Goal: Communication & Community: Answer question/provide support

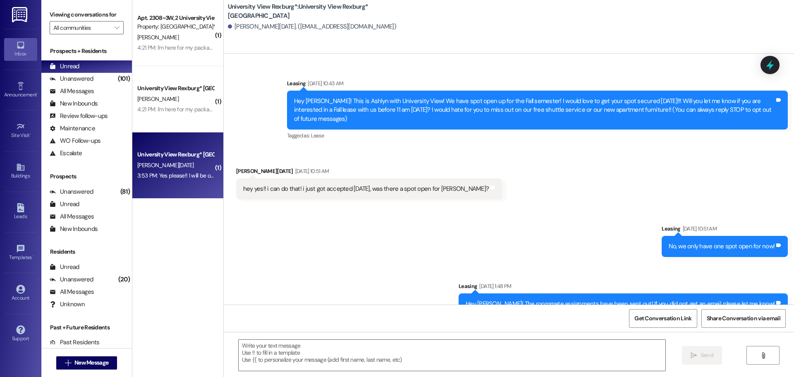
scroll to position [247, 0]
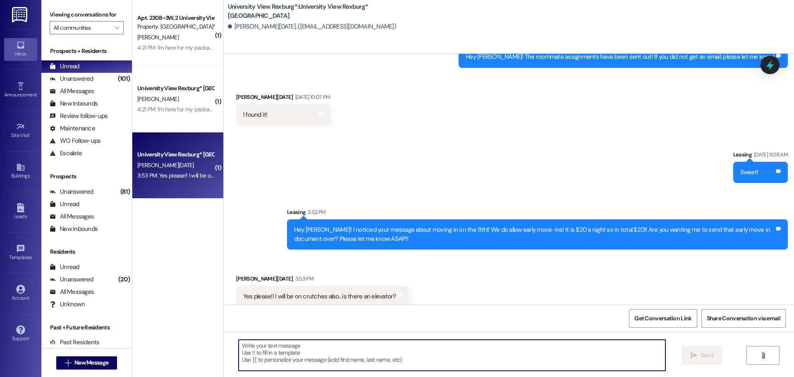
click at [328, 358] on textarea at bounding box center [452, 355] width 427 height 31
type textarea "y"
type textarea "Yes! We have an elevator in each building! !"
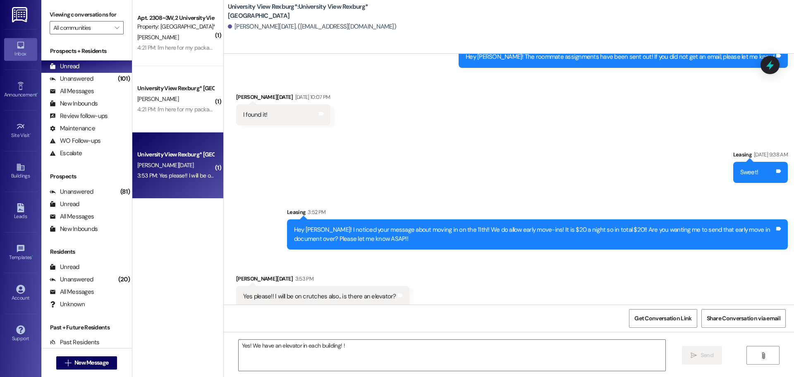
scroll to position [305, 0]
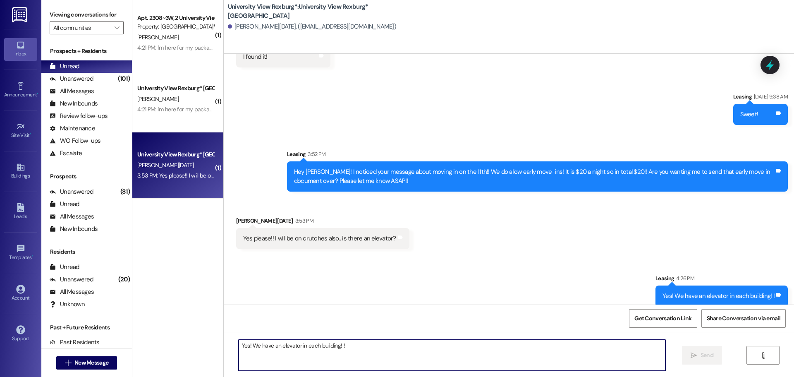
click at [280, 349] on textarea "Yes! We have an elevator in each building! !" at bounding box center [452, 355] width 427 height 31
click at [283, 345] on textarea "I just sent that early ove in document over!!" at bounding box center [452, 355] width 427 height 31
click at [351, 348] on textarea "I just sent that early move in document over!!" at bounding box center [452, 355] width 427 height 31
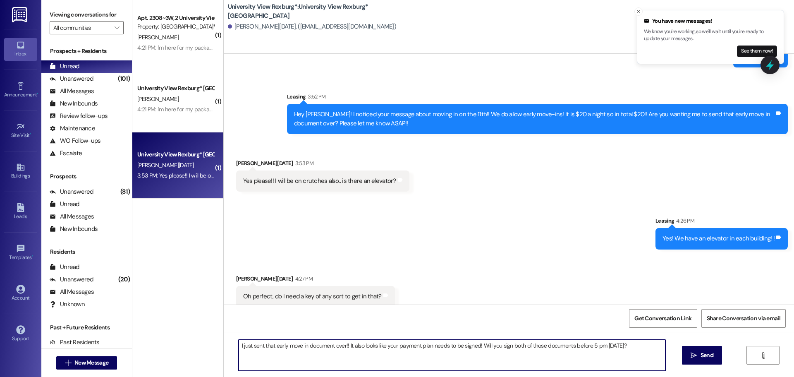
scroll to position [363, 0]
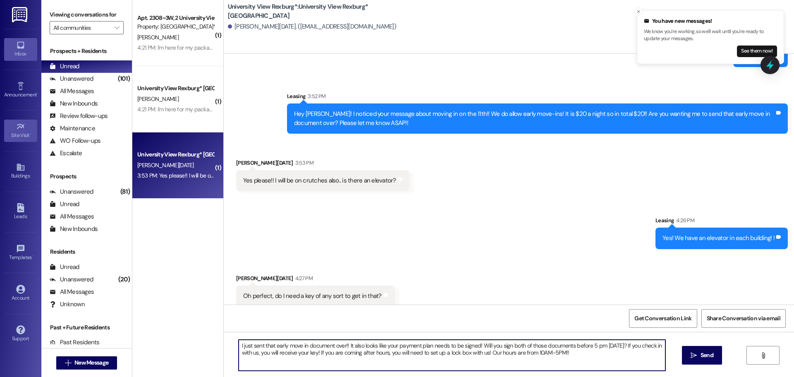
type textarea "I just sent that early move in document over!! It also looks like your payment …"
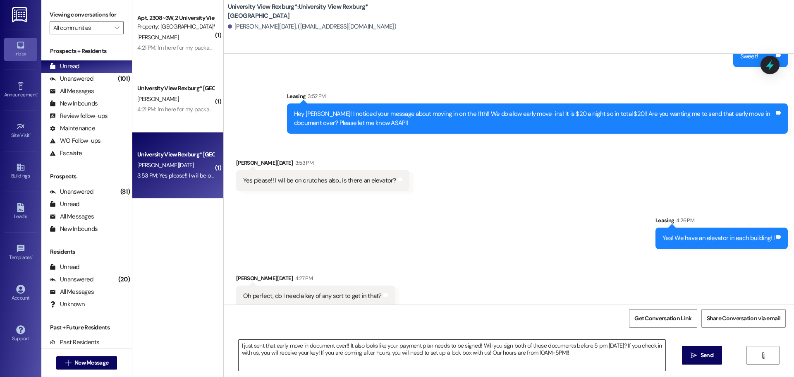
drag, startPoint x: 706, startPoint y: 357, endPoint x: 533, endPoint y: 366, distance: 173.1
click at [706, 357] on span "Send" at bounding box center [707, 355] width 13 height 9
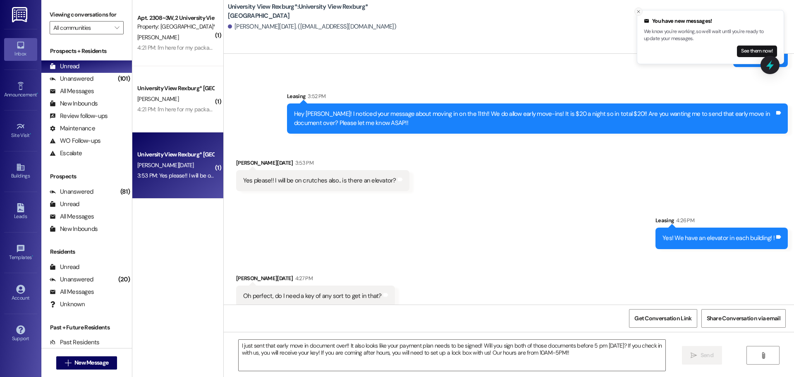
click at [636, 10] on icon "Close toast" at bounding box center [638, 11] width 5 height 5
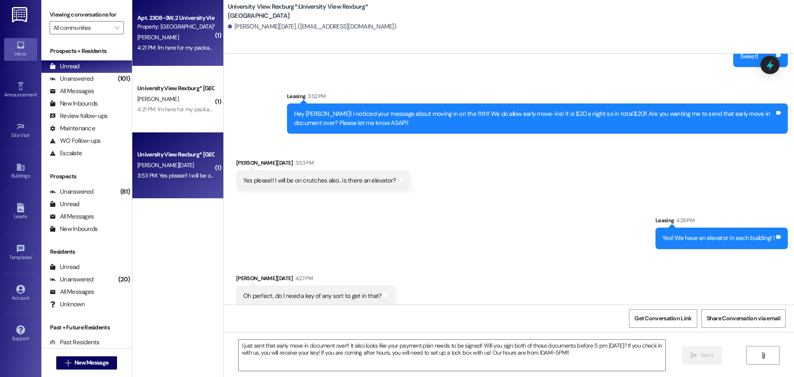
click at [172, 35] on div "[PERSON_NAME]" at bounding box center [175, 37] width 78 height 10
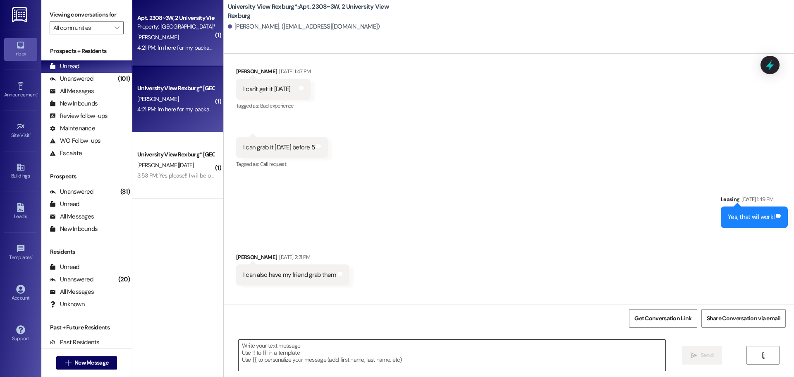
scroll to position [24230, 0]
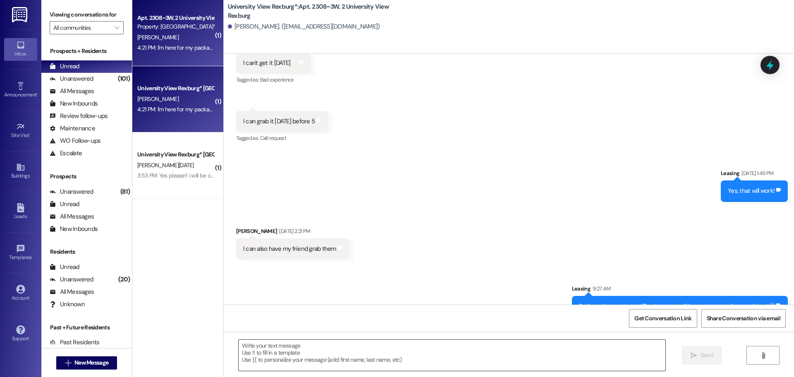
click at [344, 358] on textarea at bounding box center [452, 355] width 427 height 31
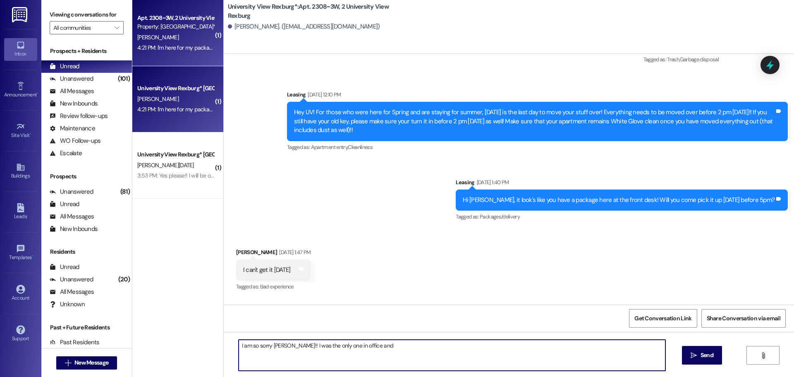
scroll to position [24231, 0]
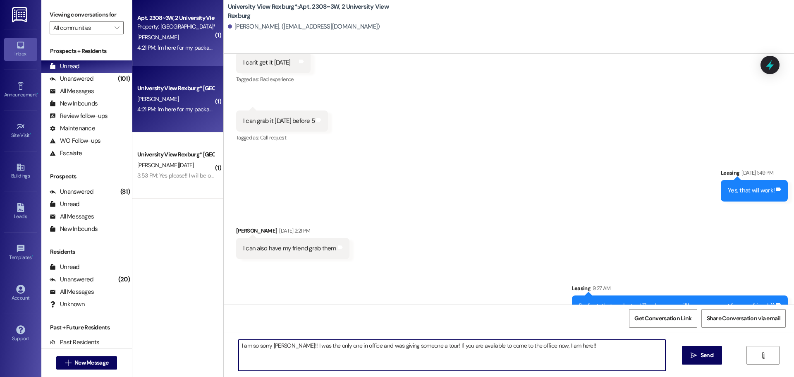
type textarea "I am so sorry [PERSON_NAME]!! I was the only one in office and was giving someo…"
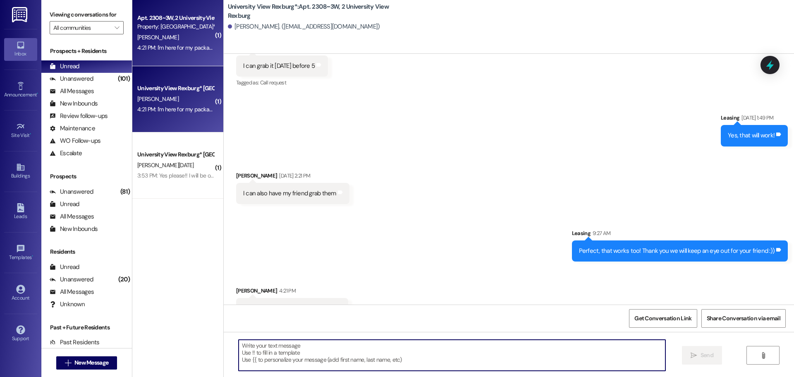
scroll to position [24288, 0]
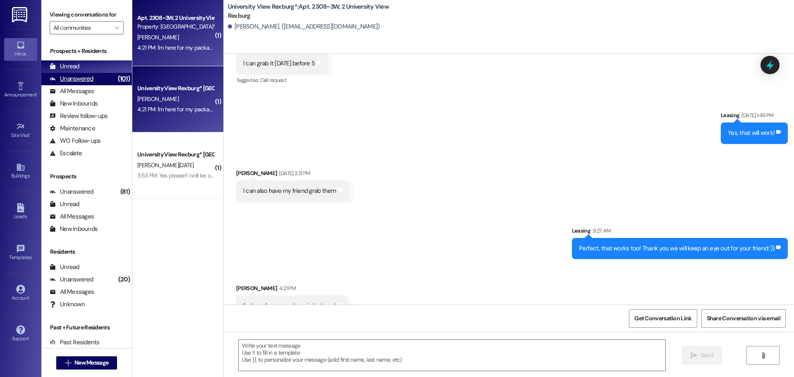
click at [116, 80] on div "(101)" at bounding box center [124, 78] width 16 height 13
click at [109, 66] on div "Unread (0)" at bounding box center [86, 66] width 91 height 12
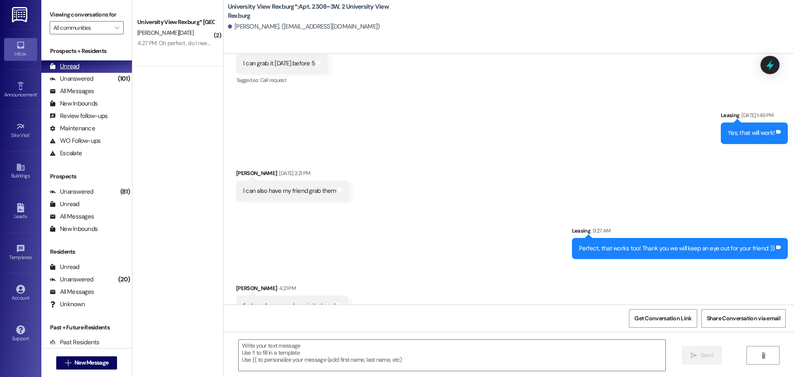
drag, startPoint x: 85, startPoint y: 81, endPoint x: 86, endPoint y: 72, distance: 9.5
click at [85, 81] on div "Unanswered" at bounding box center [72, 78] width 44 height 9
click at [85, 69] on div "Unread (0)" at bounding box center [86, 66] width 91 height 12
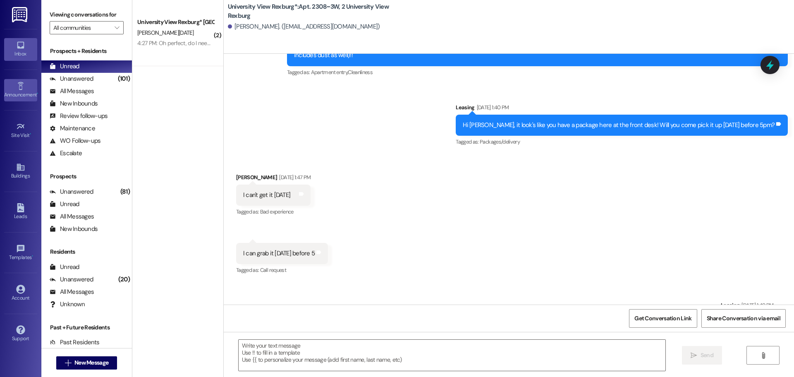
scroll to position [24230, 0]
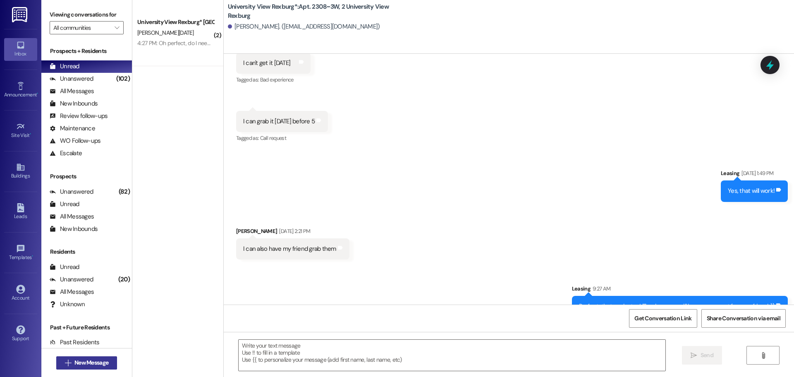
click at [77, 361] on span "New Message" at bounding box center [91, 362] width 34 height 9
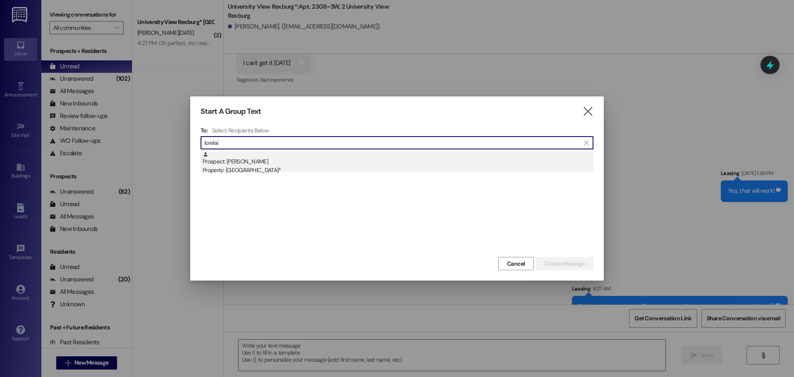
type input "lorelai"
click at [294, 159] on div "Prospect: Lorelai Madison Property: University View Rexburg*" at bounding box center [398, 163] width 391 height 24
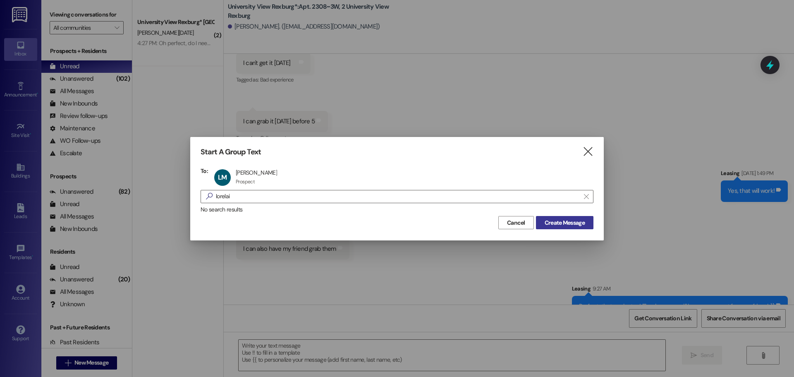
click at [571, 222] on span "Create Message" at bounding box center [565, 222] width 40 height 9
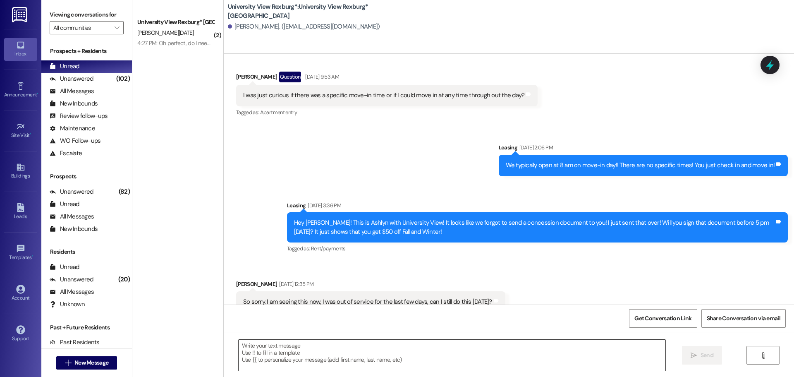
scroll to position [444, 0]
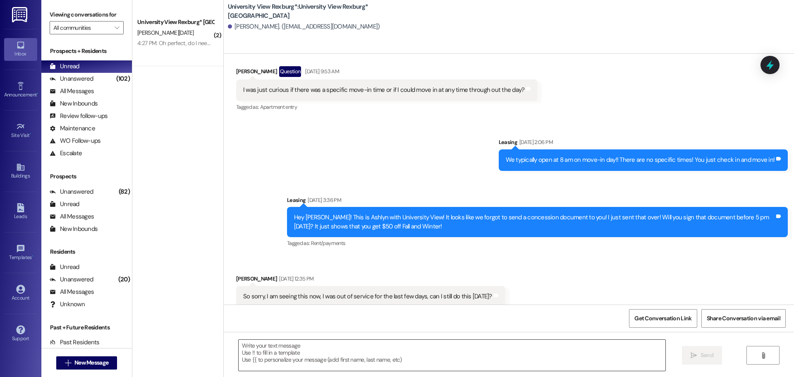
click at [295, 347] on textarea at bounding box center [452, 355] width 427 height 31
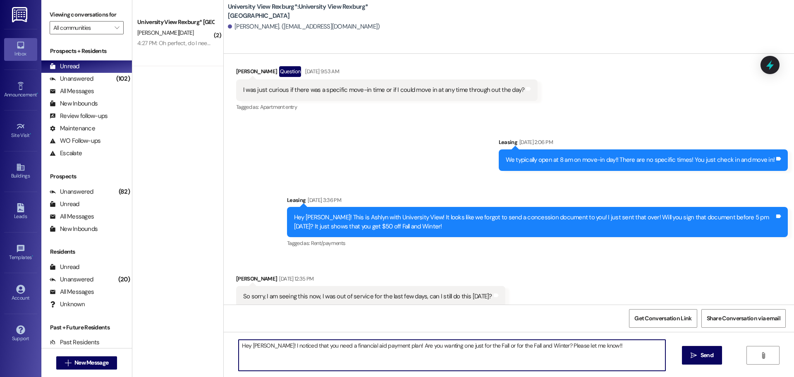
type textarea "Hey [PERSON_NAME]! I noticed that you need a financial aid payment plan! Are yo…"
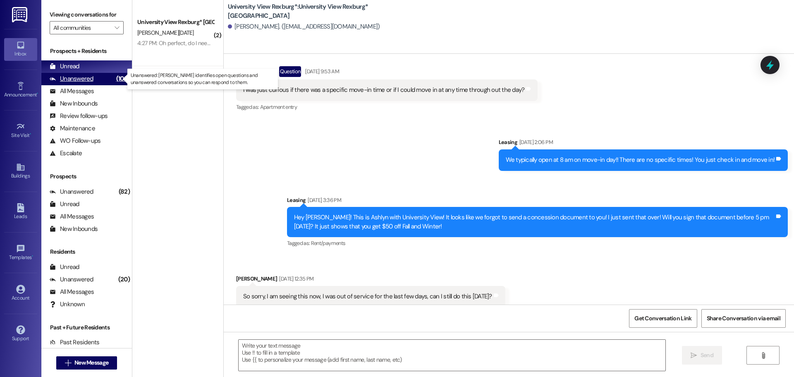
click at [116, 77] on div "(102)" at bounding box center [123, 78] width 18 height 13
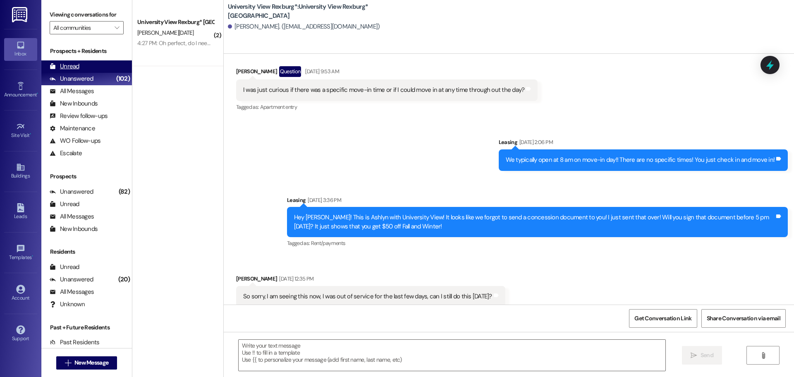
click at [112, 67] on div "Unread (0)" at bounding box center [86, 66] width 91 height 12
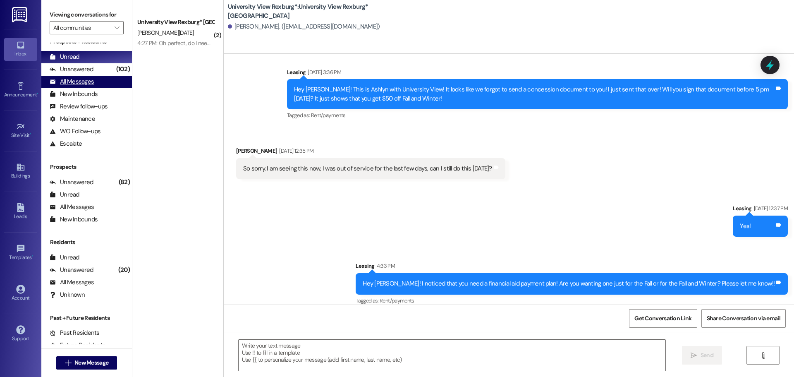
scroll to position [0, 0]
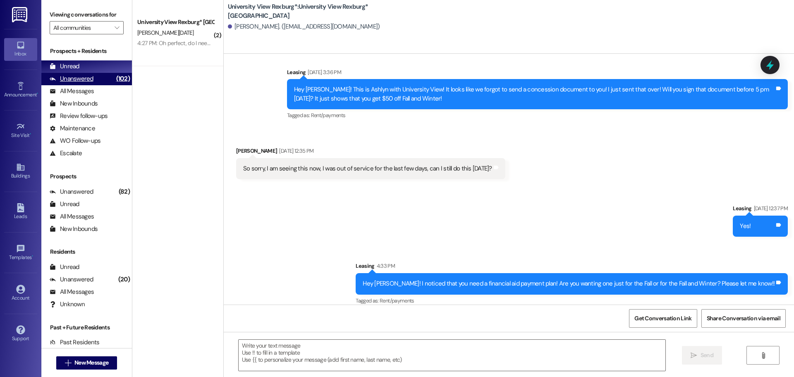
click at [91, 78] on div "Unanswered" at bounding box center [72, 78] width 44 height 9
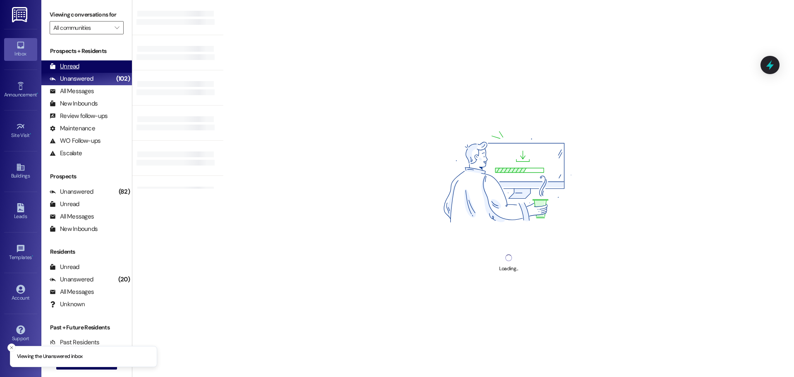
click at [88, 66] on div "Unread (0)" at bounding box center [86, 66] width 91 height 12
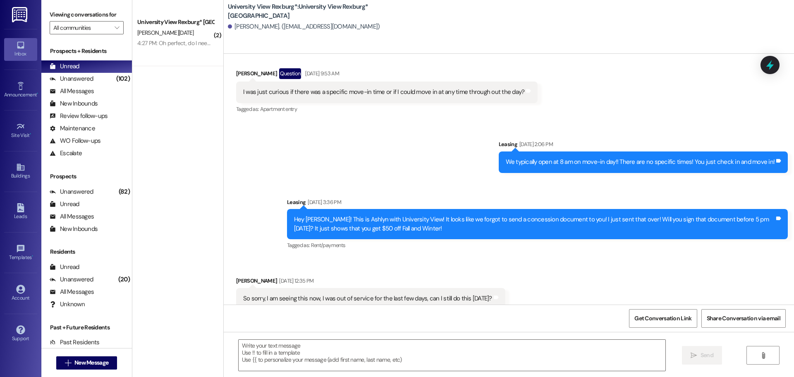
scroll to position [444, 0]
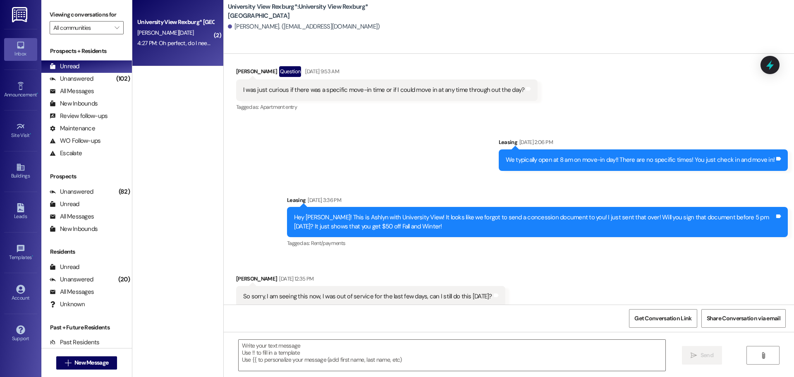
click at [193, 29] on div "[PERSON_NAME][DATE]" at bounding box center [175, 33] width 78 height 10
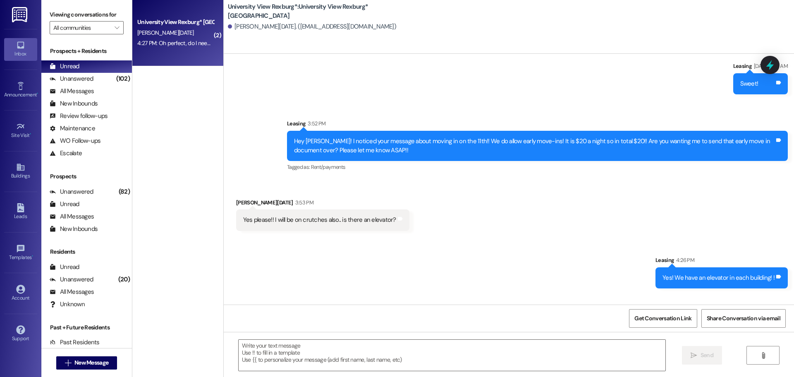
scroll to position [375, 0]
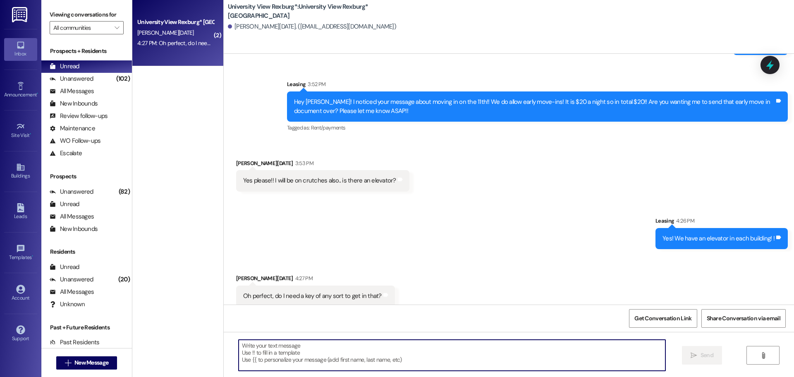
click at [295, 342] on textarea at bounding box center [452, 355] width 427 height 31
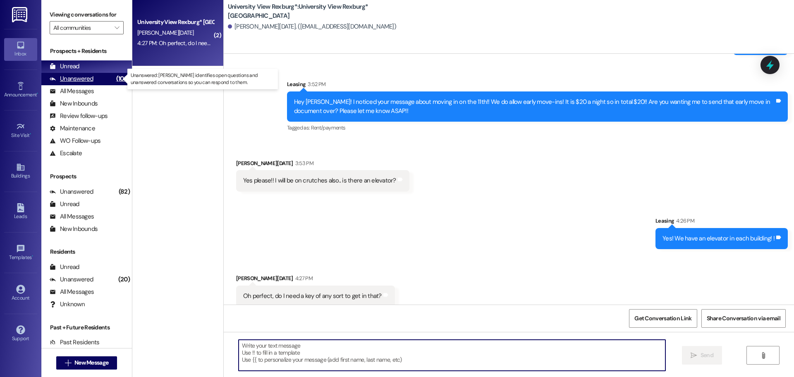
click at [89, 80] on div "Unanswered" at bounding box center [72, 78] width 44 height 9
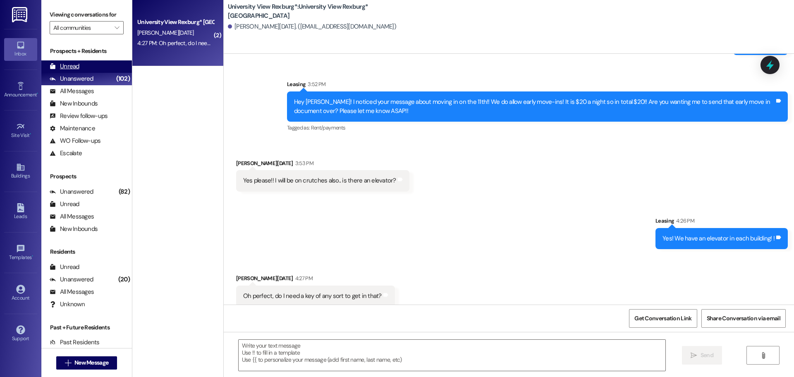
click at [87, 66] on div "Unread (0)" at bounding box center [86, 66] width 91 height 12
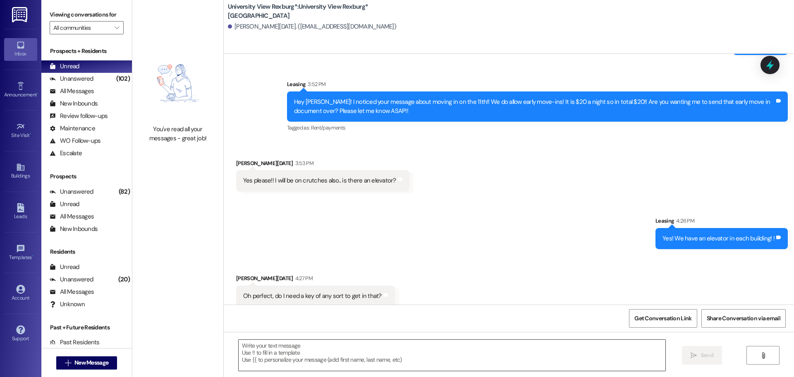
click at [269, 350] on textarea at bounding box center [452, 355] width 427 height 31
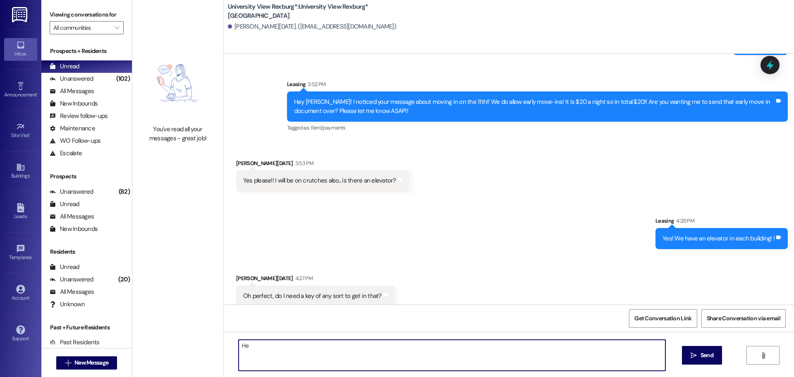
type textarea "H"
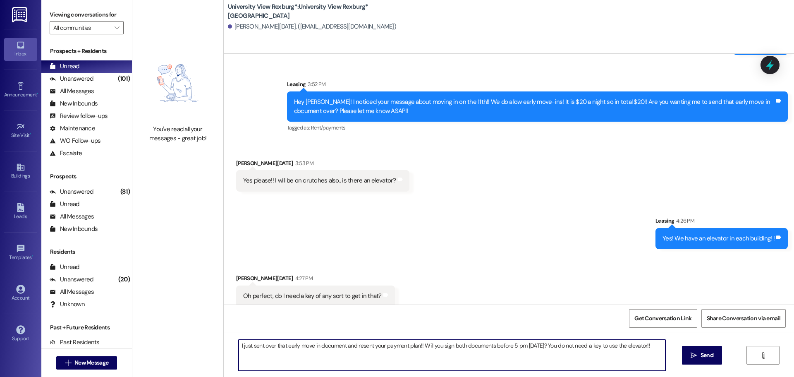
type textarea "I just sent over that early move in document and resent your payment plan!! Wil…"
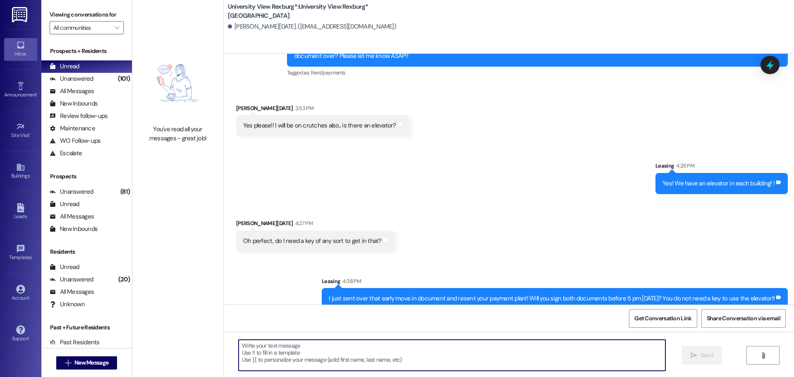
scroll to position [432, 0]
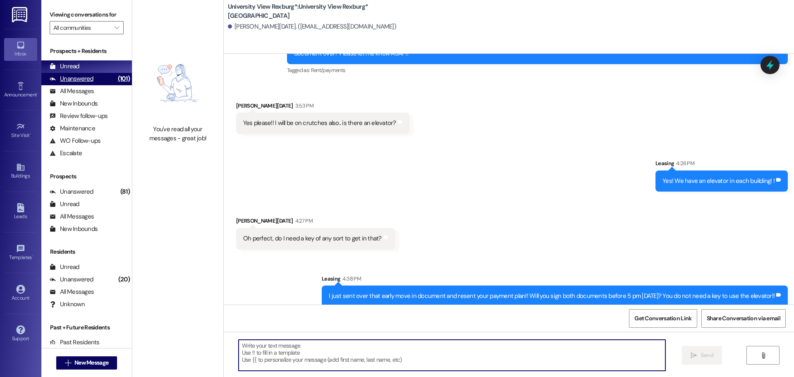
click at [116, 78] on div "(101)" at bounding box center [124, 78] width 16 height 13
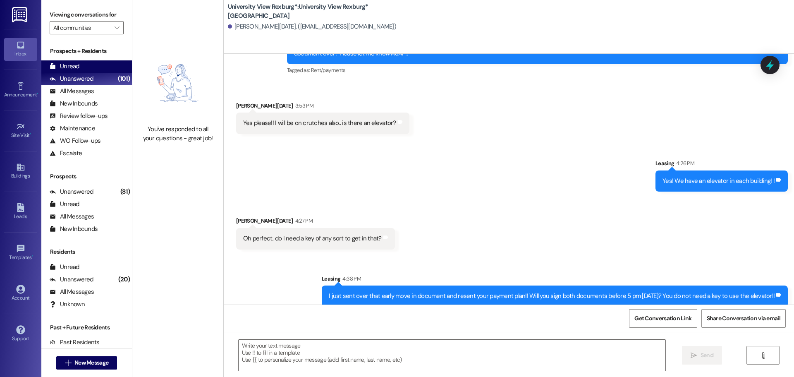
click at [102, 68] on div "Unread (0)" at bounding box center [86, 66] width 91 height 12
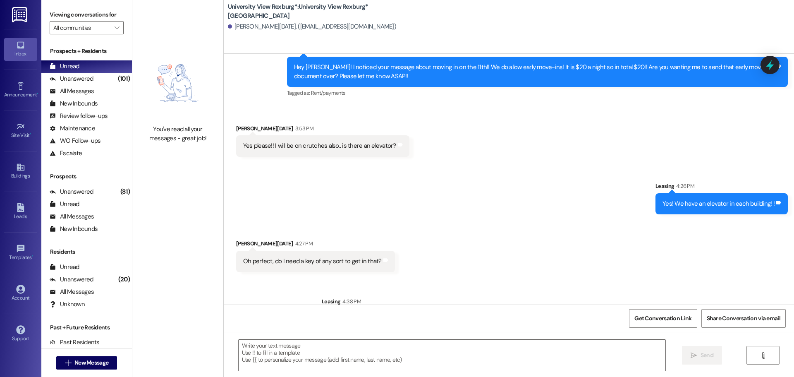
scroll to position [445, 0]
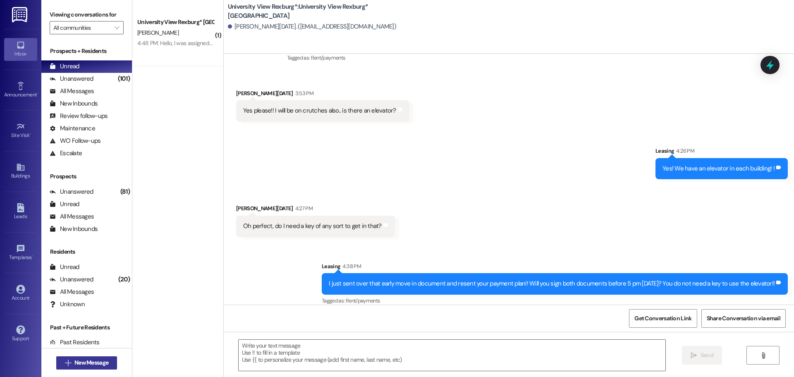
click at [74, 366] on span "New Message" at bounding box center [91, 362] width 34 height 9
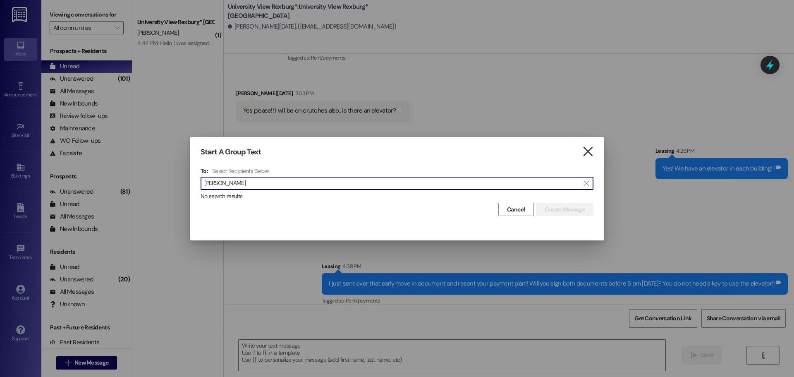
type input "[PERSON_NAME]"
click at [592, 151] on icon "" at bounding box center [587, 151] width 11 height 9
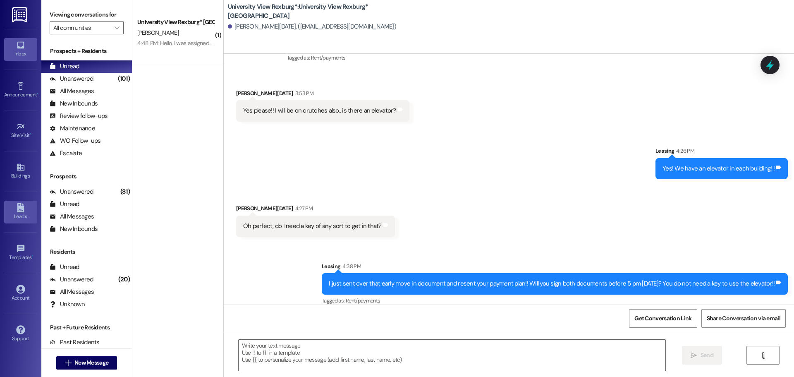
click at [18, 217] on div "Leads" at bounding box center [20, 216] width 41 height 8
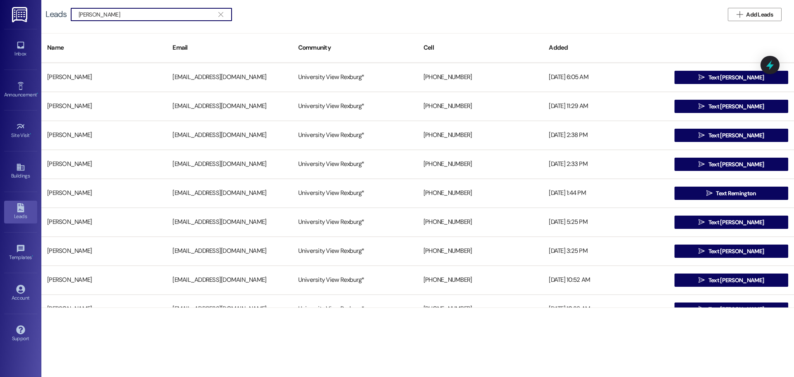
scroll to position [868, 0]
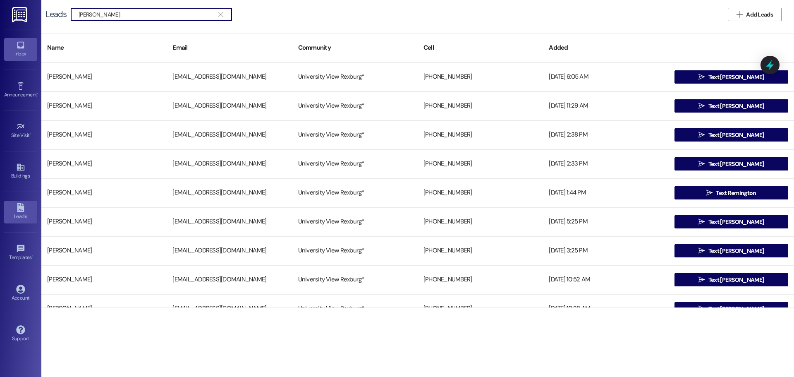
type input "[PERSON_NAME]"
click at [10, 45] on link "Inbox" at bounding box center [20, 49] width 33 height 22
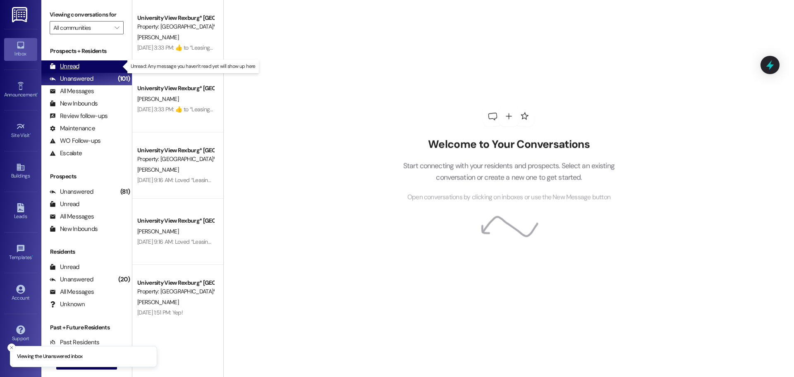
click at [53, 69] on icon at bounding box center [52, 66] width 5 height 6
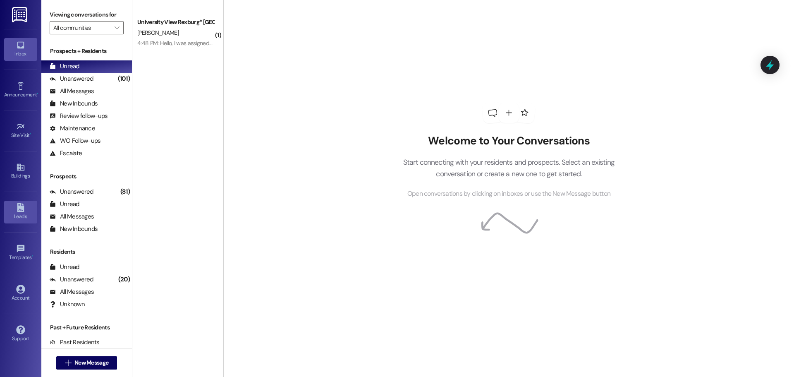
click at [18, 210] on icon at bounding box center [20, 207] width 7 height 9
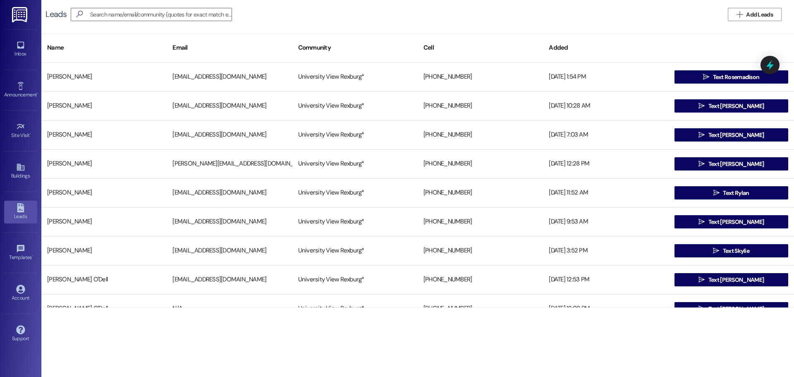
click at [779, 12] on button " Add Leads" at bounding box center [755, 14] width 54 height 13
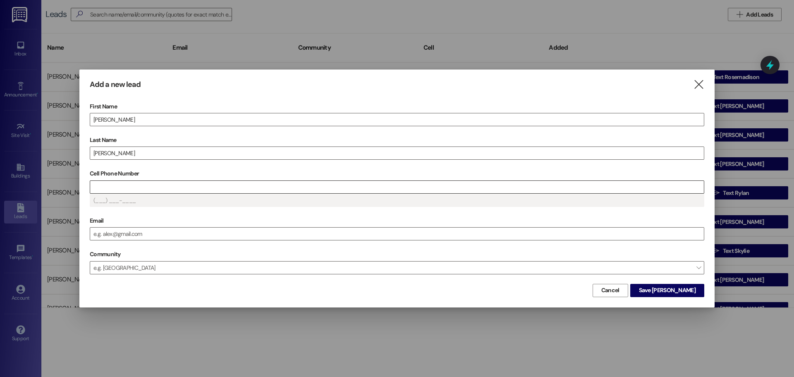
click at [116, 187] on input "Cell Phone Number" at bounding box center [397, 187] width 614 height 12
click at [205, 237] on input "Email" at bounding box center [397, 233] width 614 height 12
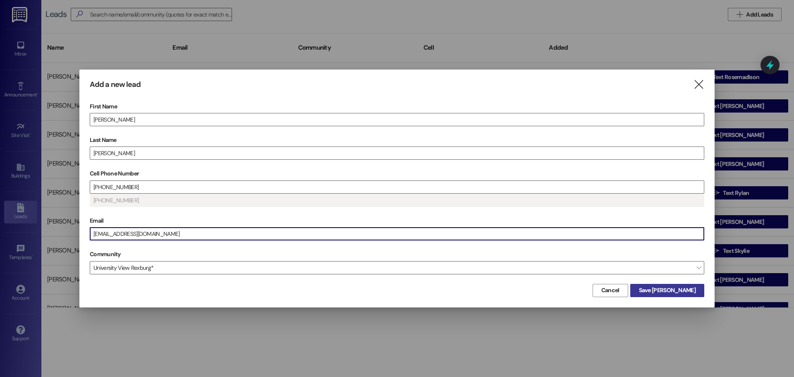
click at [690, 288] on span "Save [PERSON_NAME]" at bounding box center [667, 290] width 57 height 9
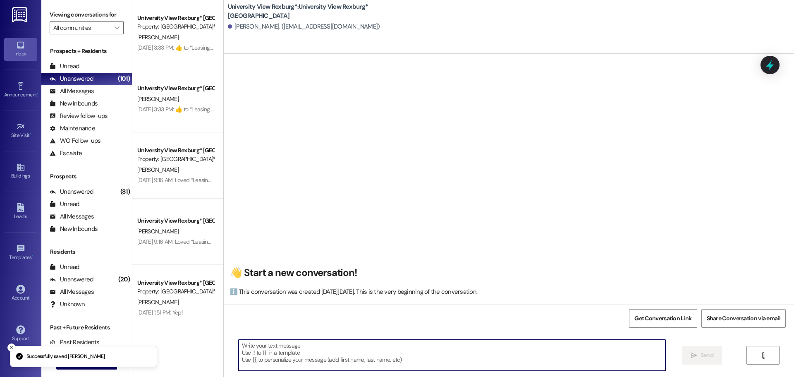
click at [300, 356] on textarea at bounding box center [452, 355] width 427 height 31
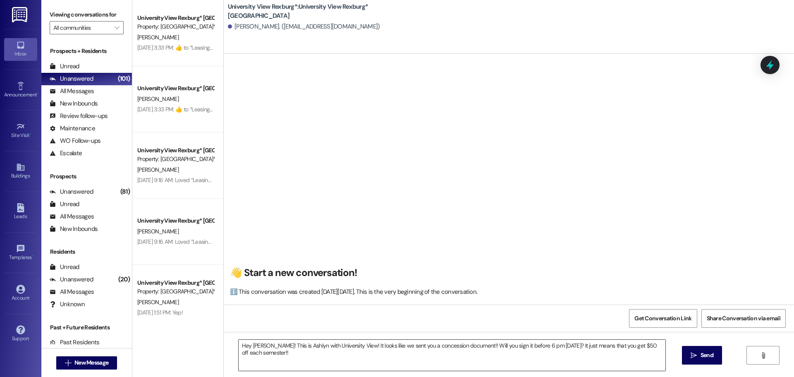
click at [268, 354] on textarea "Hey [PERSON_NAME]! This is Ashlyn with University View! It looks like we sent y…" at bounding box center [452, 355] width 427 height 31
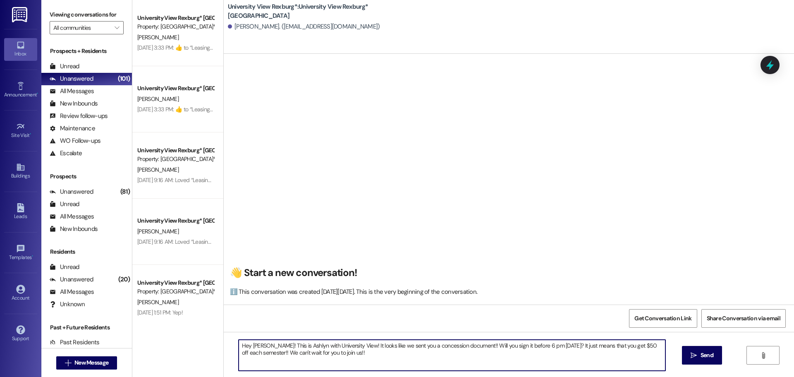
type textarea "Hey [PERSON_NAME]! This is Ashlyn with University View! It looks like we sent y…"
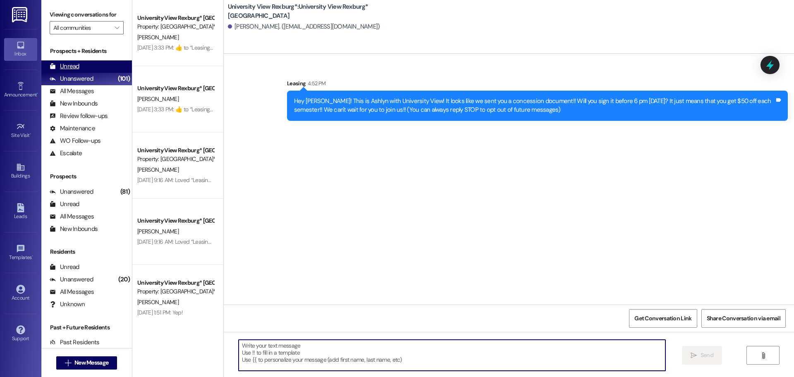
click at [76, 64] on div "Unread" at bounding box center [65, 66] width 30 height 9
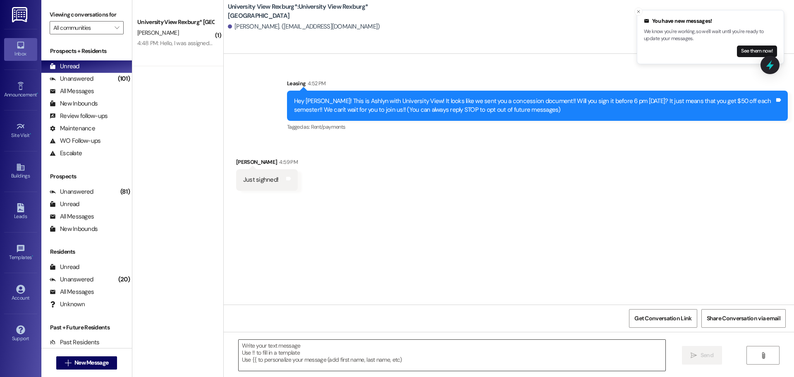
click at [264, 355] on textarea at bounding box center [452, 355] width 427 height 31
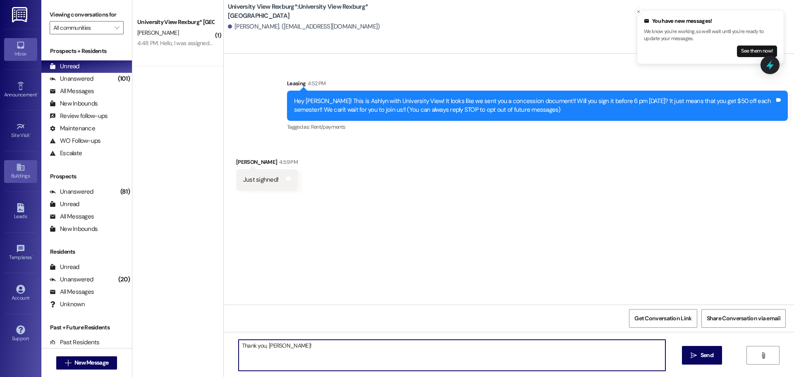
type textarea "Thank you, [PERSON_NAME]!"
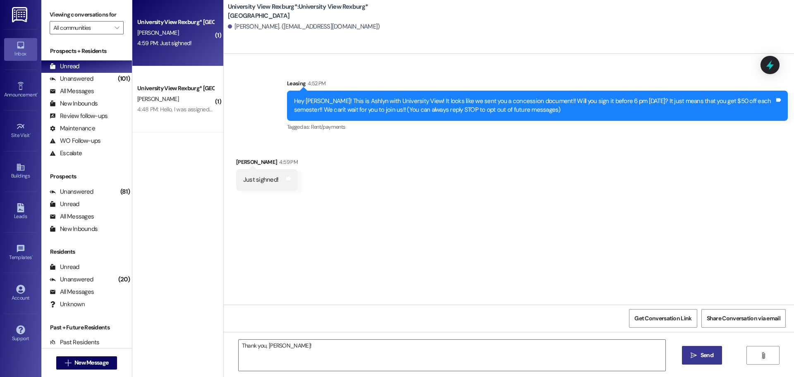
click at [707, 359] on span "Send" at bounding box center [707, 355] width 13 height 9
